Goal: Information Seeking & Learning: Learn about a topic

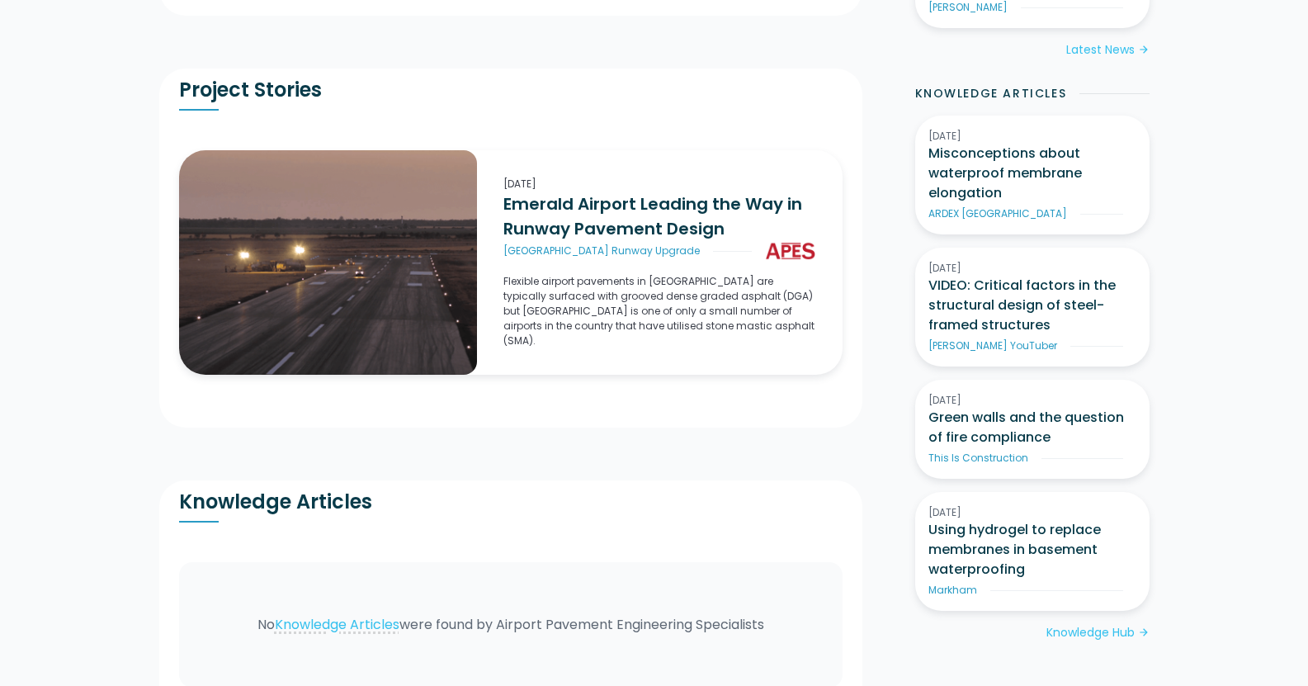
scroll to position [933, 0]
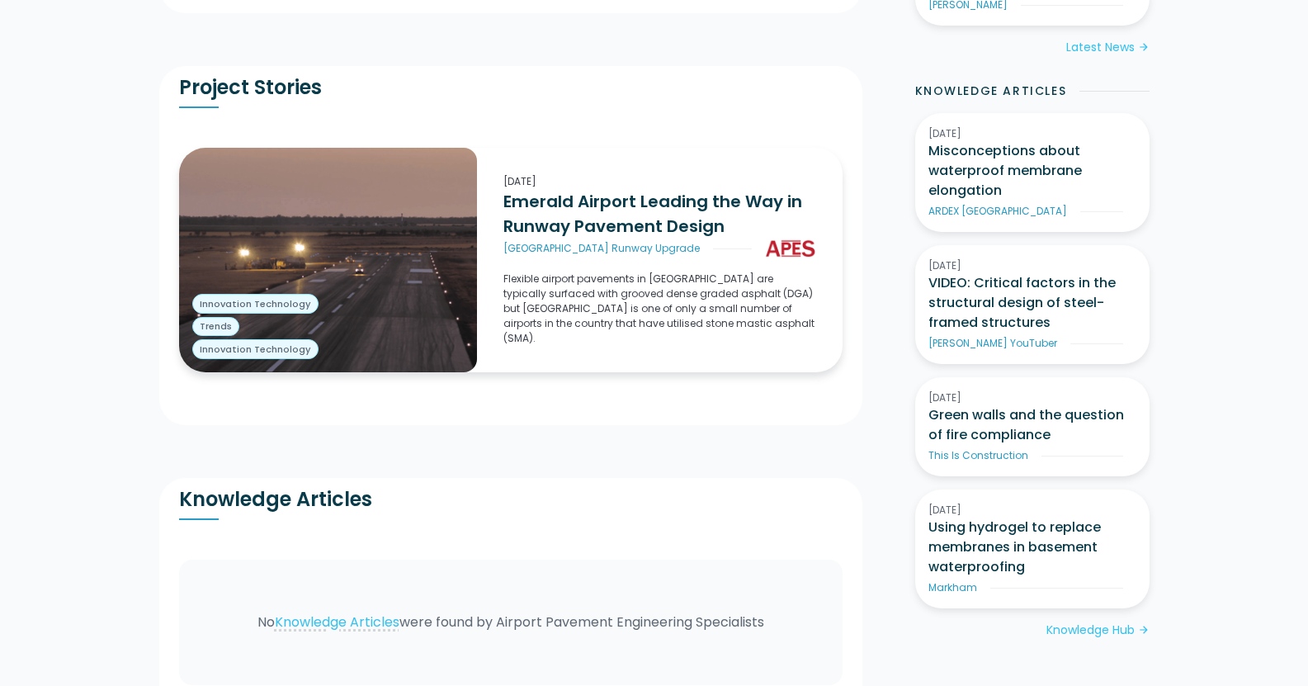
click at [554, 221] on h3 "Emerald Airport Leading the Way in Runway Pavement Design" at bounding box center [659, 214] width 312 height 50
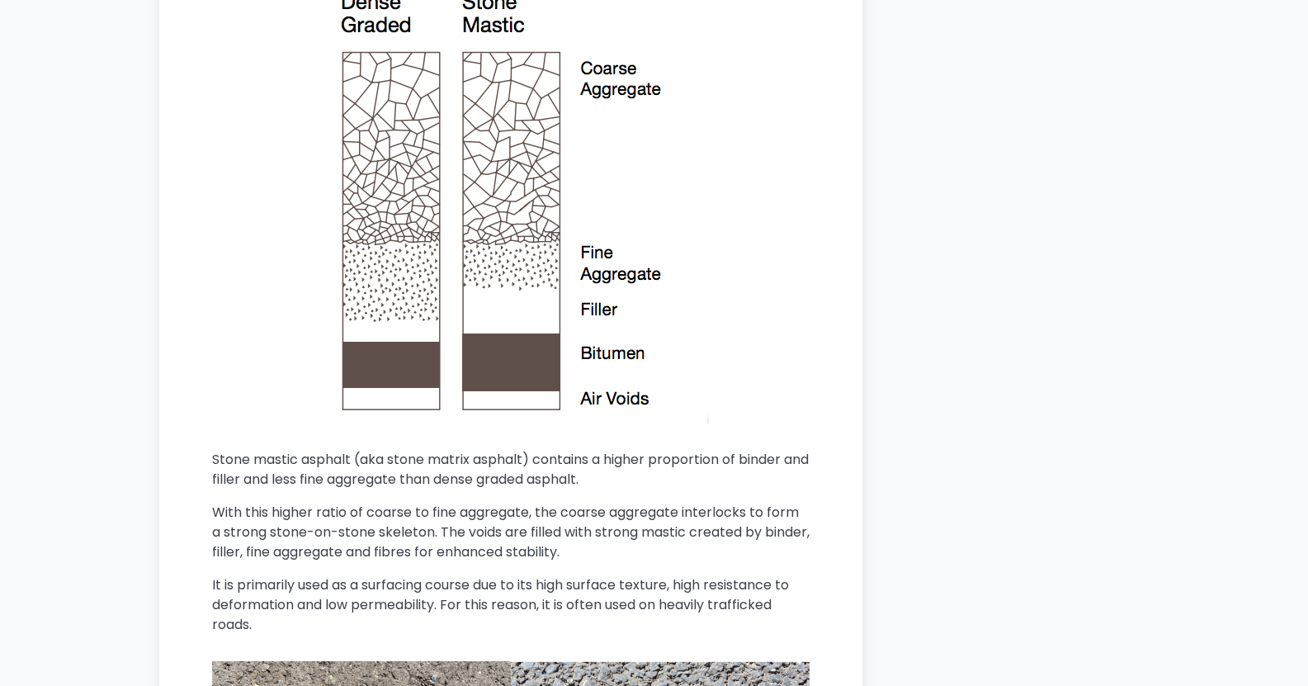
scroll to position [4321, 0]
